Goal: Information Seeking & Learning: Learn about a topic

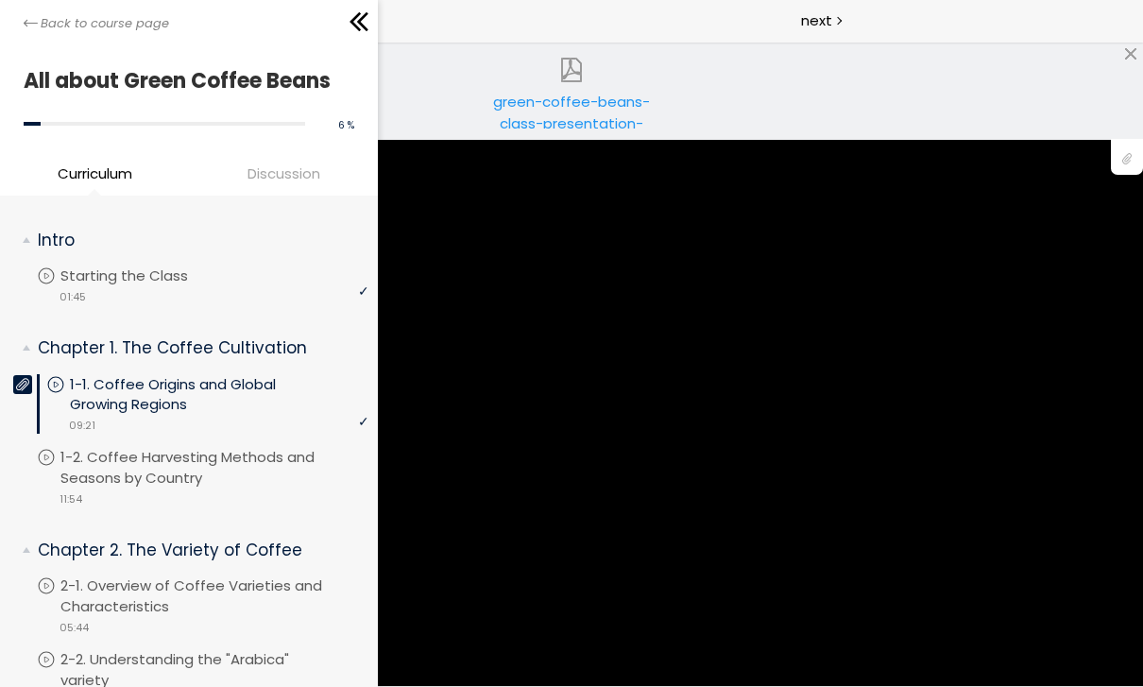
click at [252, 294] on div "video 01:45" at bounding box center [202, 295] width 331 height 19
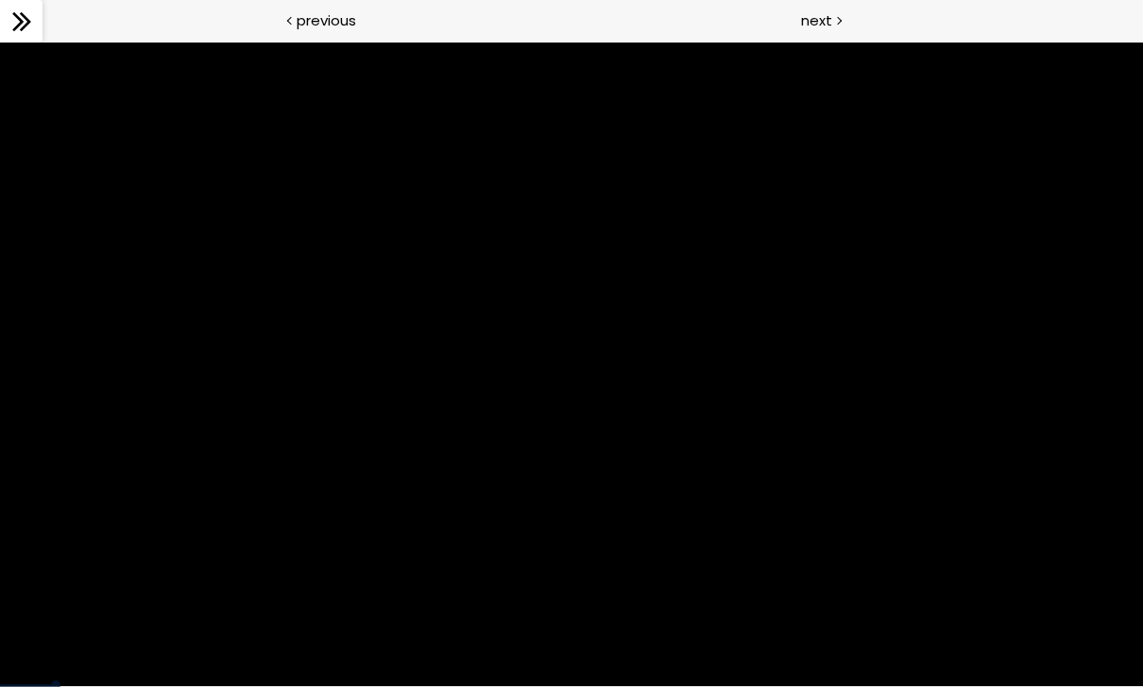
click at [840, 32] on div "next" at bounding box center [856, 21] width 571 height 42
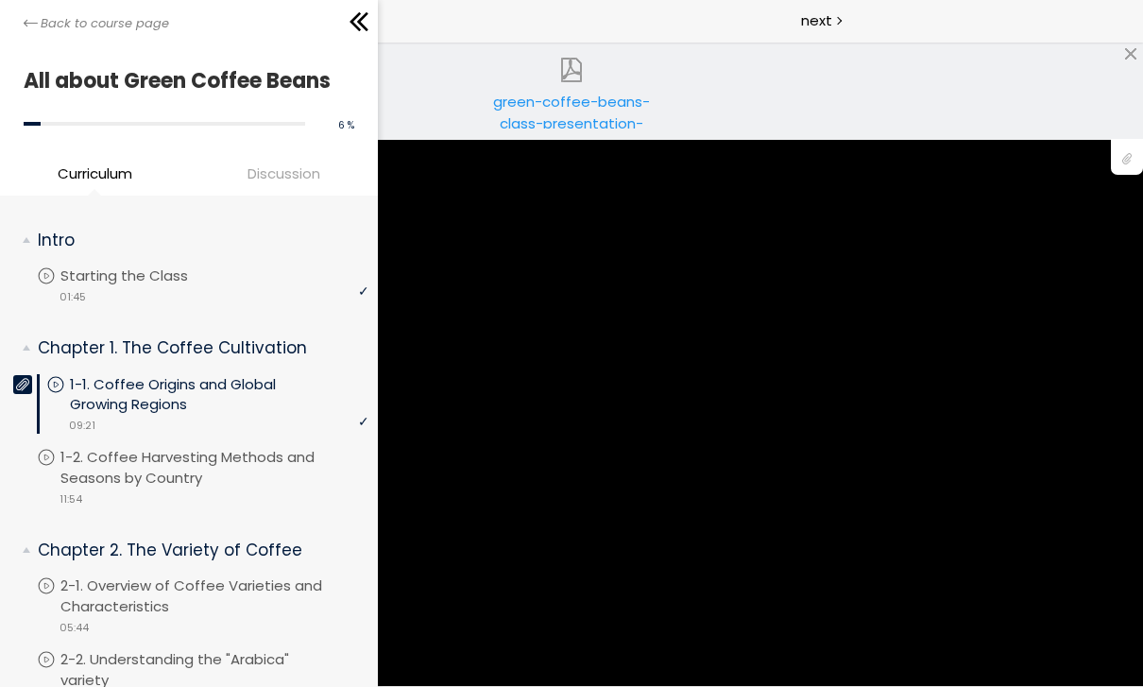
click at [21, 39] on div "Back to course page" at bounding box center [189, 21] width 378 height 42
click at [40, 38] on div "Back to course page" at bounding box center [189, 21] width 378 height 42
click at [186, 488] on div "video 11:54" at bounding box center [202, 497] width 331 height 19
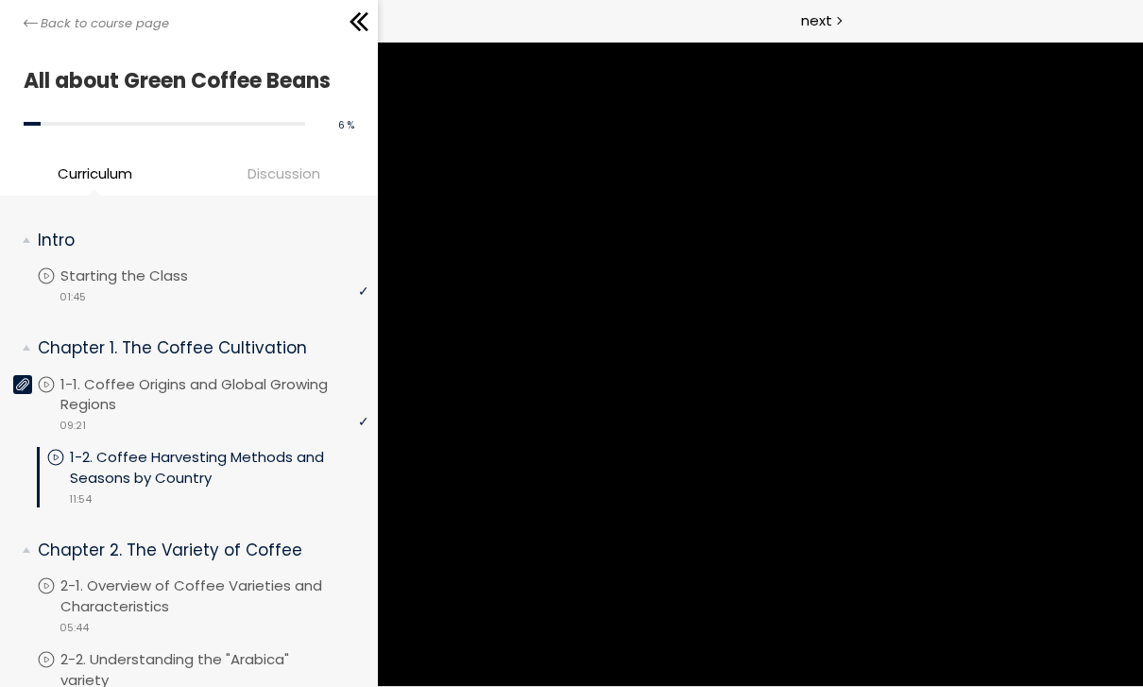
click at [348, 30] on icon at bounding box center [359, 22] width 28 height 28
click at [25, 31] on link "Back to course page" at bounding box center [96, 23] width 145 height 19
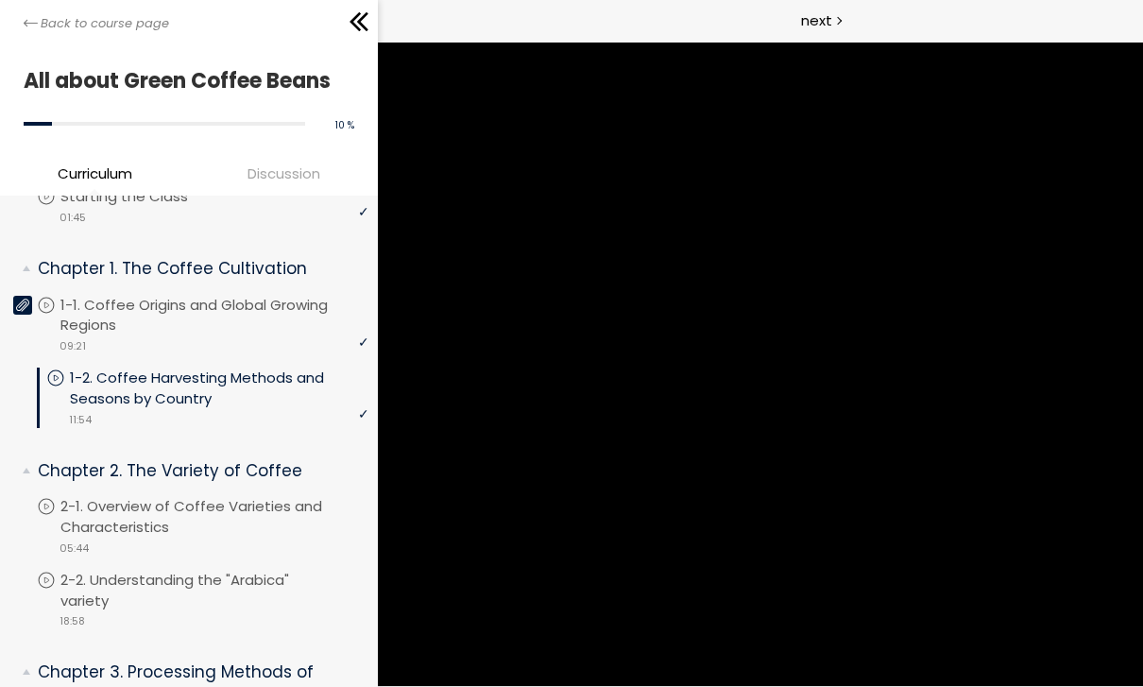
scroll to position [85, 0]
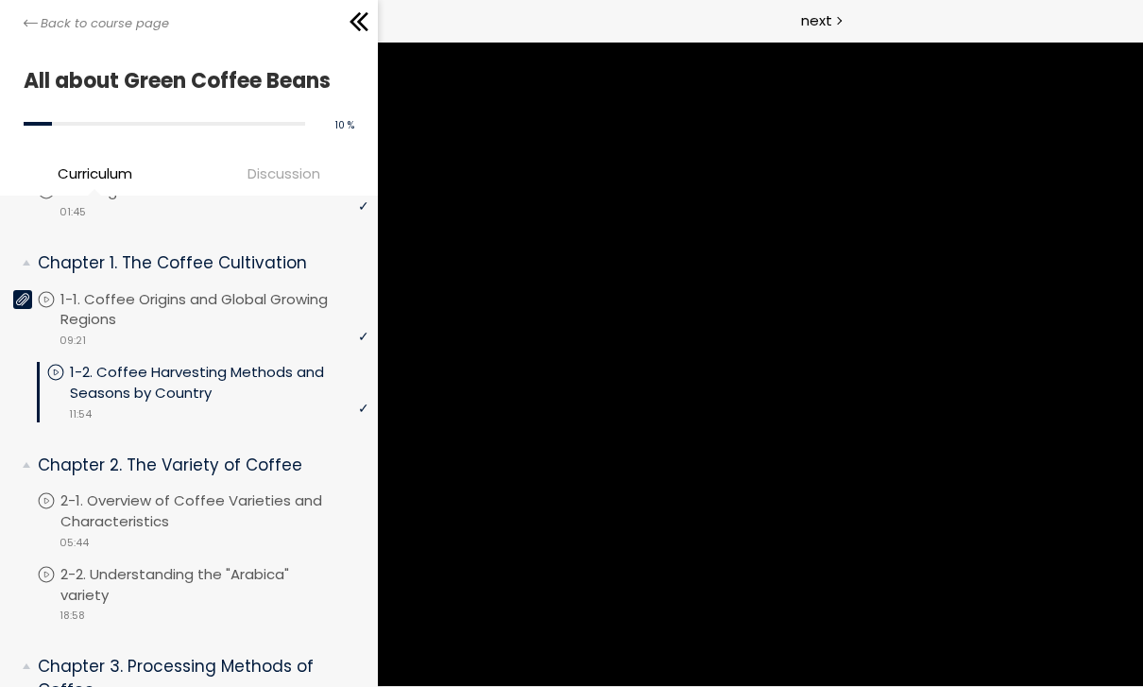
click at [25, 25] on icon at bounding box center [31, 23] width 14 height 7
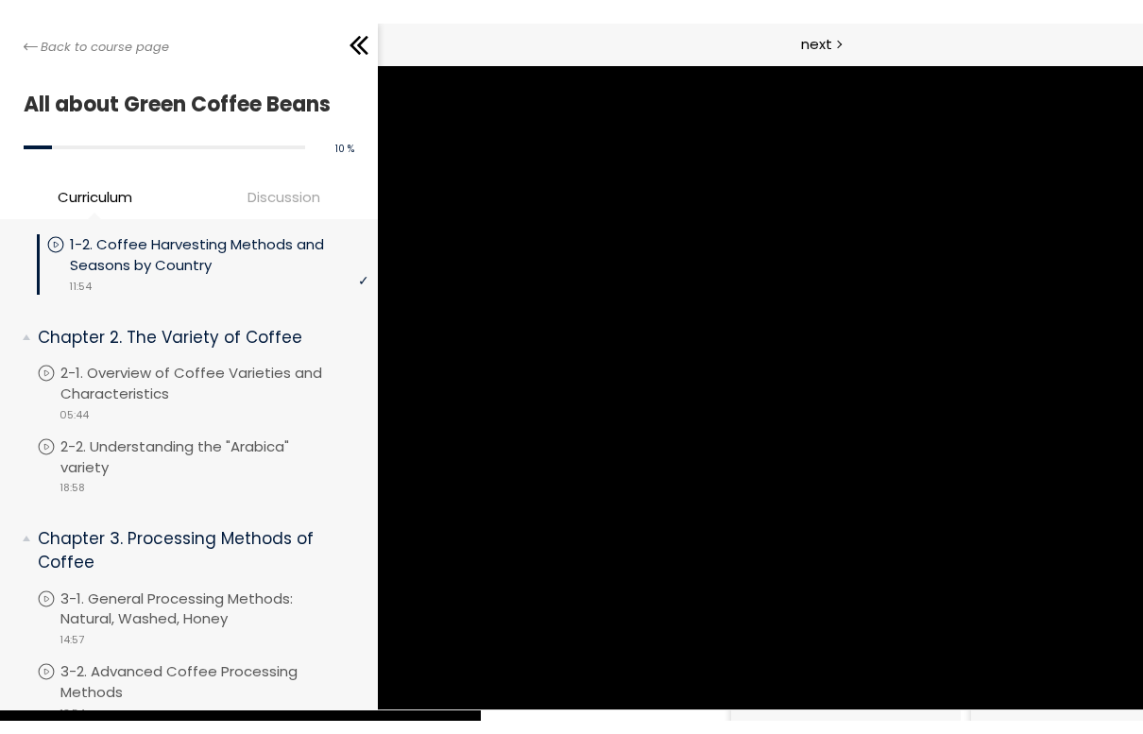
scroll to position [238, 0]
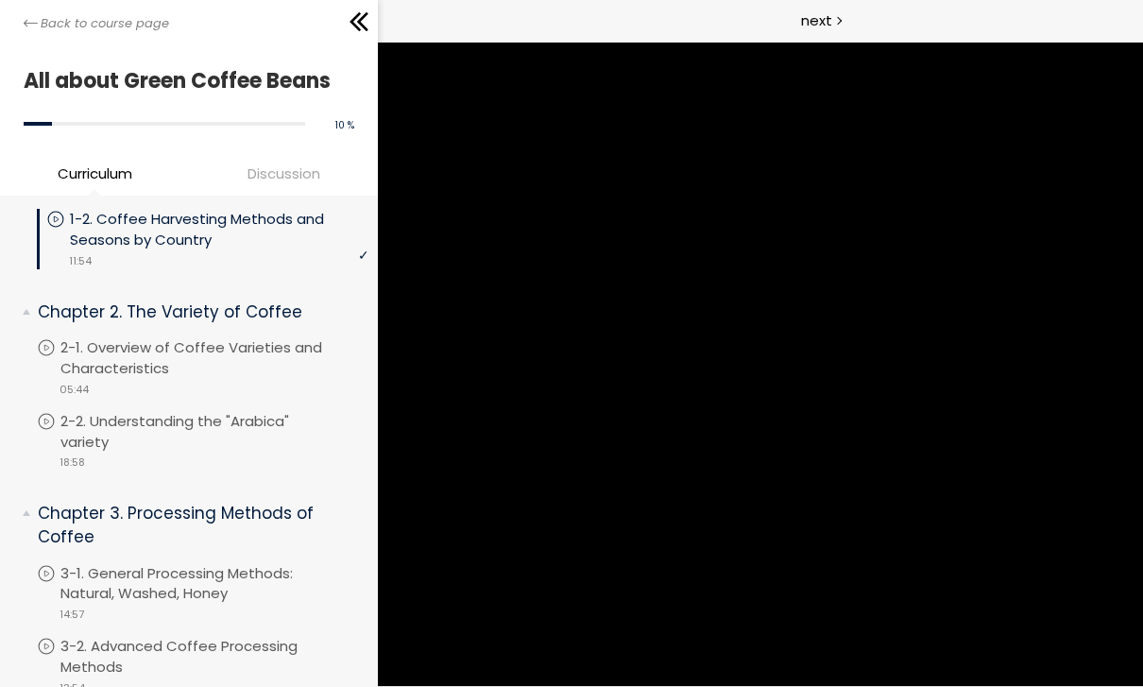
click at [209, 379] on div "video 05:44" at bounding box center [202, 388] width 331 height 19
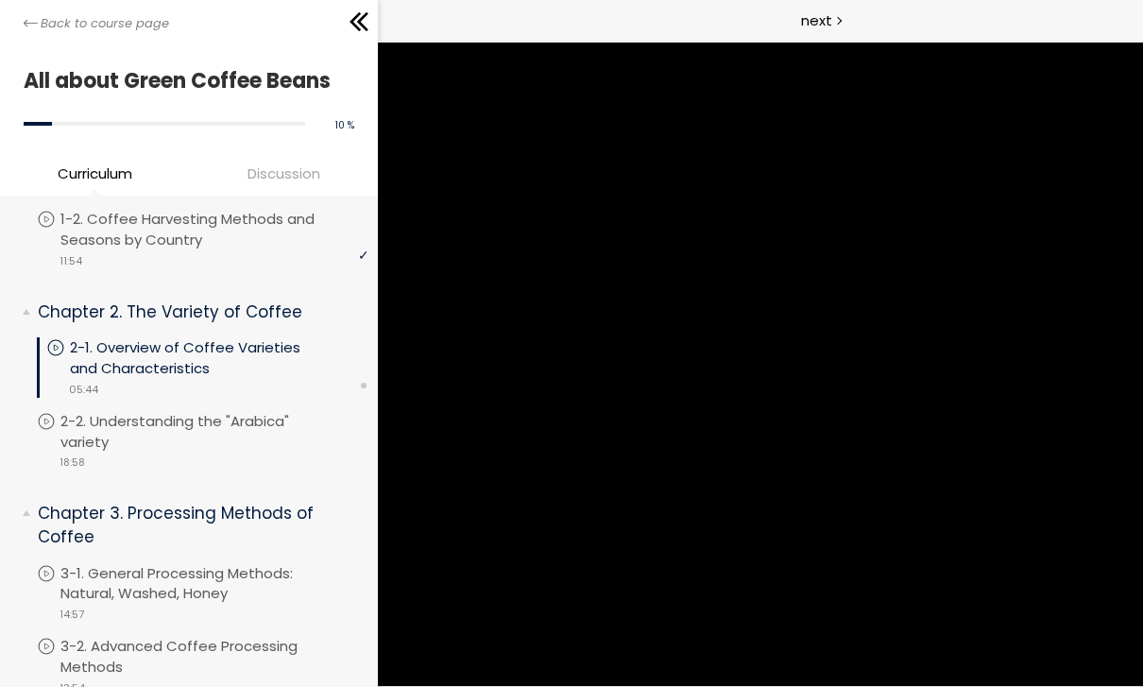
click at [333, 18] on div at bounding box center [271, 22] width 204 height 28
click at [10, 25] on div "Back to course page" at bounding box center [189, 21] width 378 height 42
click at [236, 370] on p "2-1. Overview of Coffee Varieties and Characteristics" at bounding box center [219, 358] width 298 height 42
click at [344, 23] on div at bounding box center [271, 22] width 204 height 28
